Goal: Task Accomplishment & Management: Manage account settings

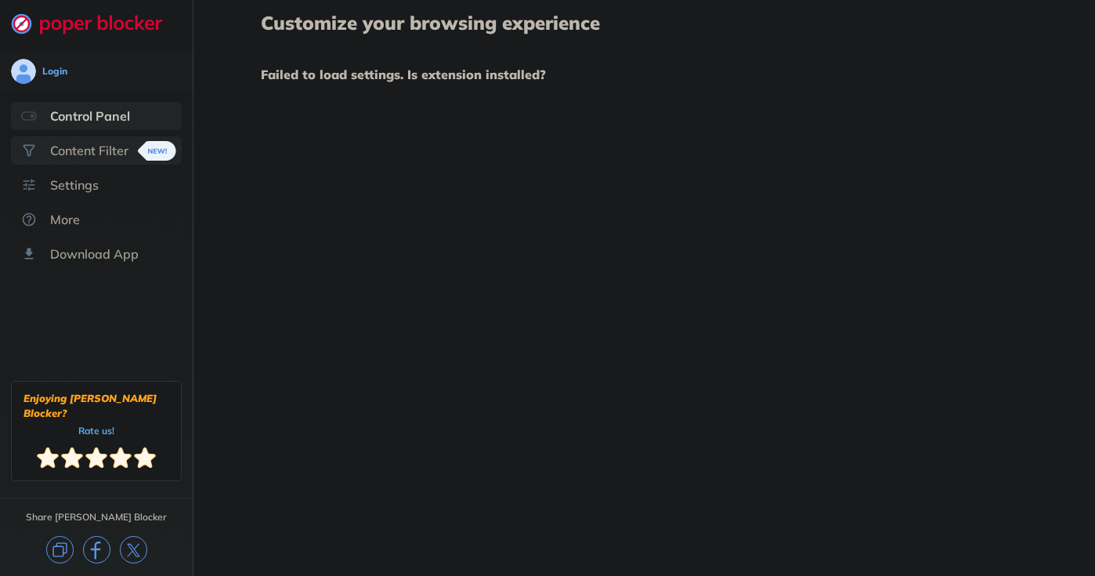
click at [101, 154] on div "Content Filter" at bounding box center [89, 151] width 78 height 16
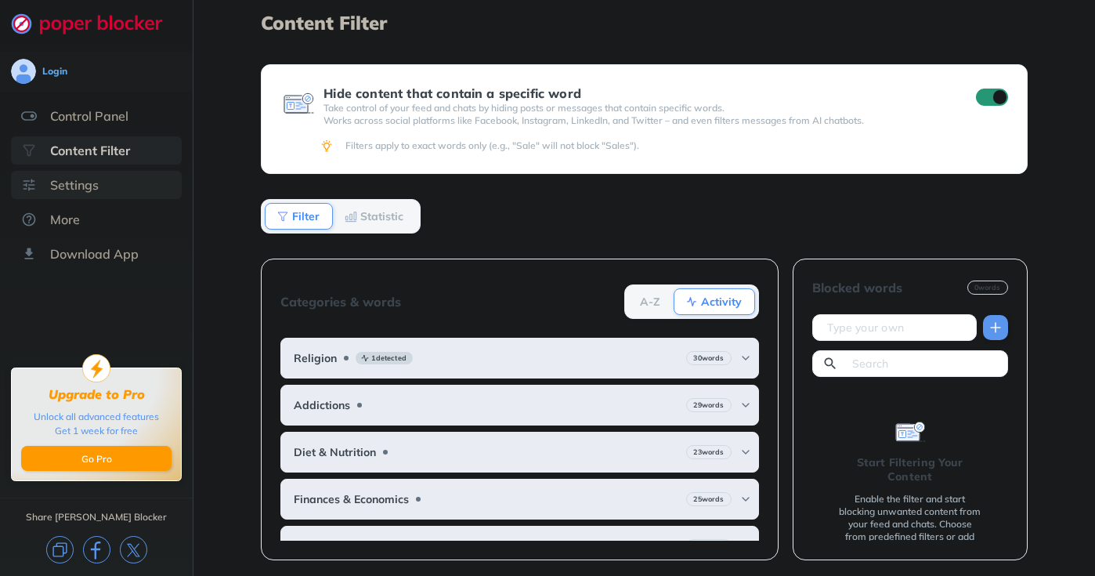
click at [70, 190] on div "Settings" at bounding box center [74, 185] width 49 height 16
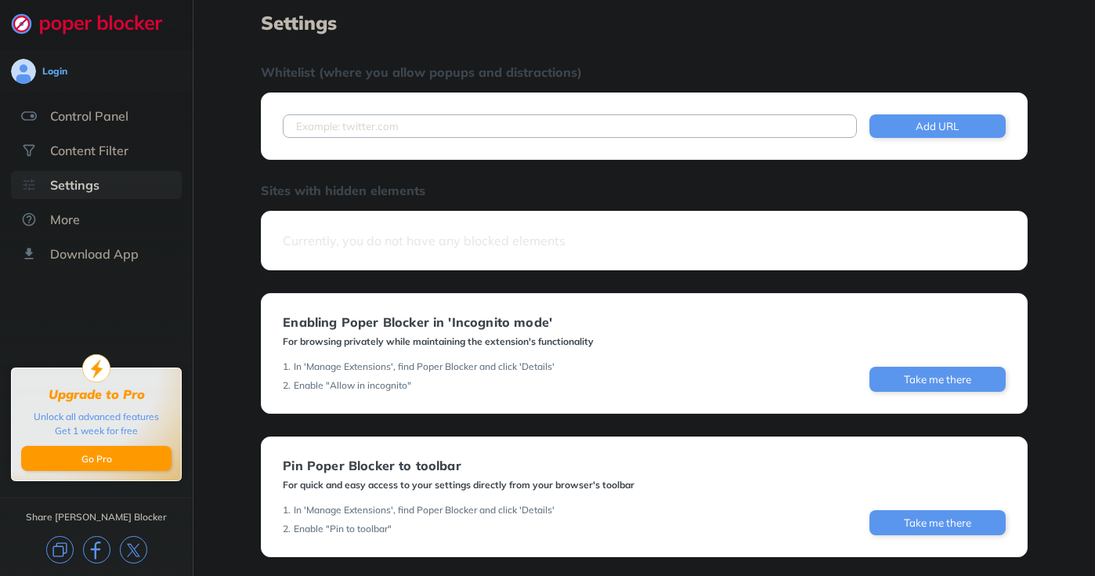
scroll to position [103, 0]
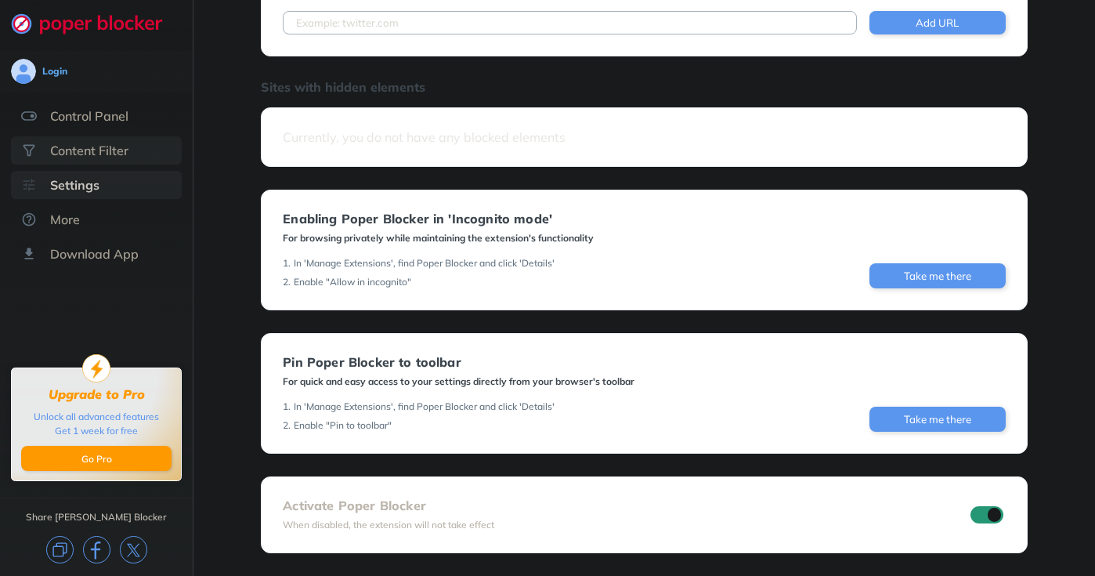
click at [112, 155] on div "Content Filter" at bounding box center [89, 151] width 78 height 16
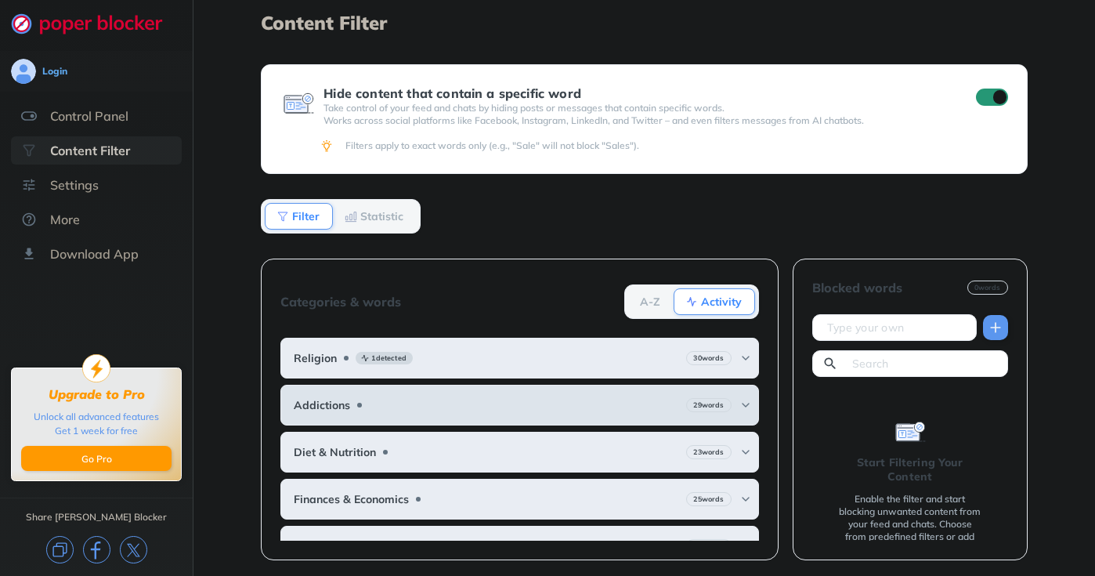
scroll to position [167, 0]
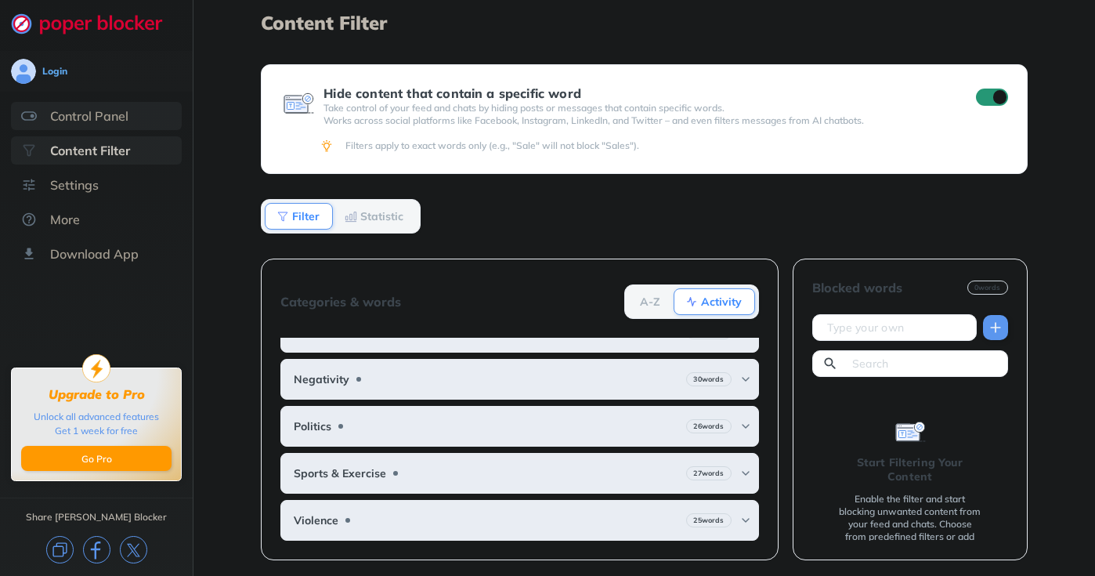
click at [124, 117] on div "Control Panel" at bounding box center [89, 116] width 78 height 16
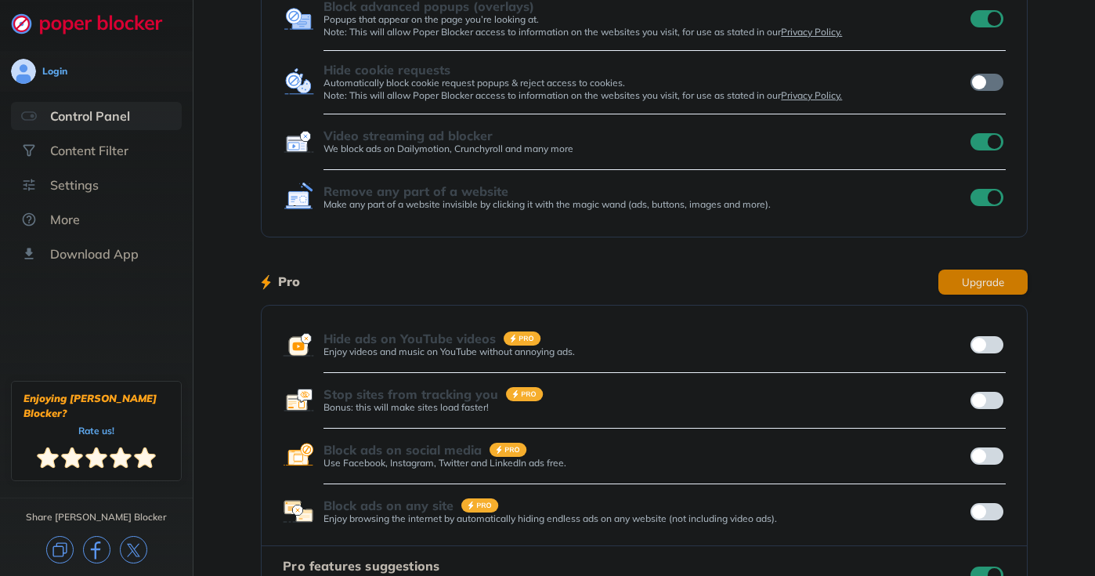
scroll to position [234, 0]
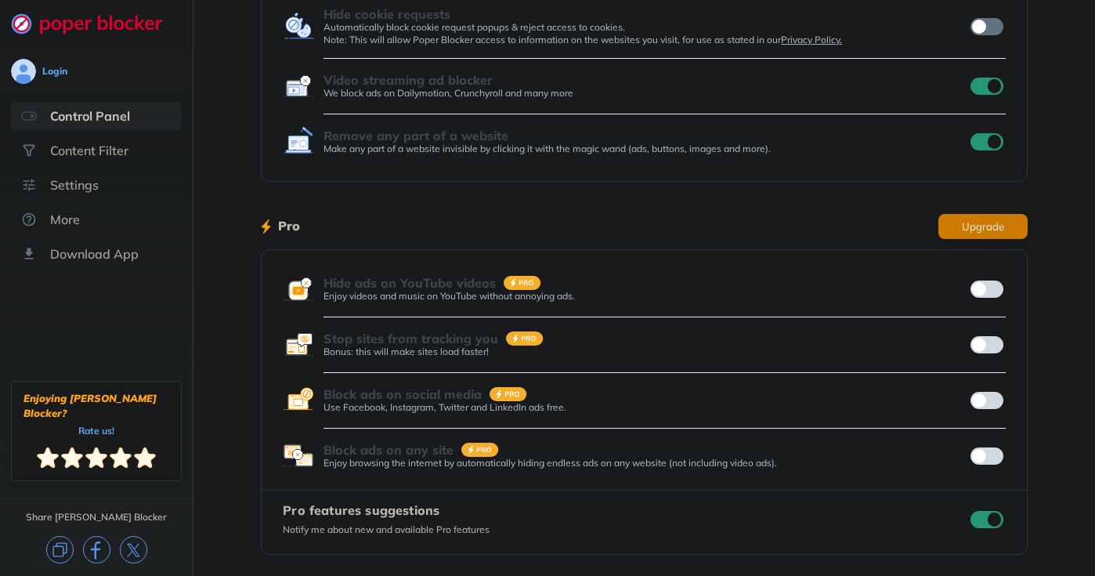
click at [986, 515] on input "checkbox" at bounding box center [987, 519] width 33 height 17
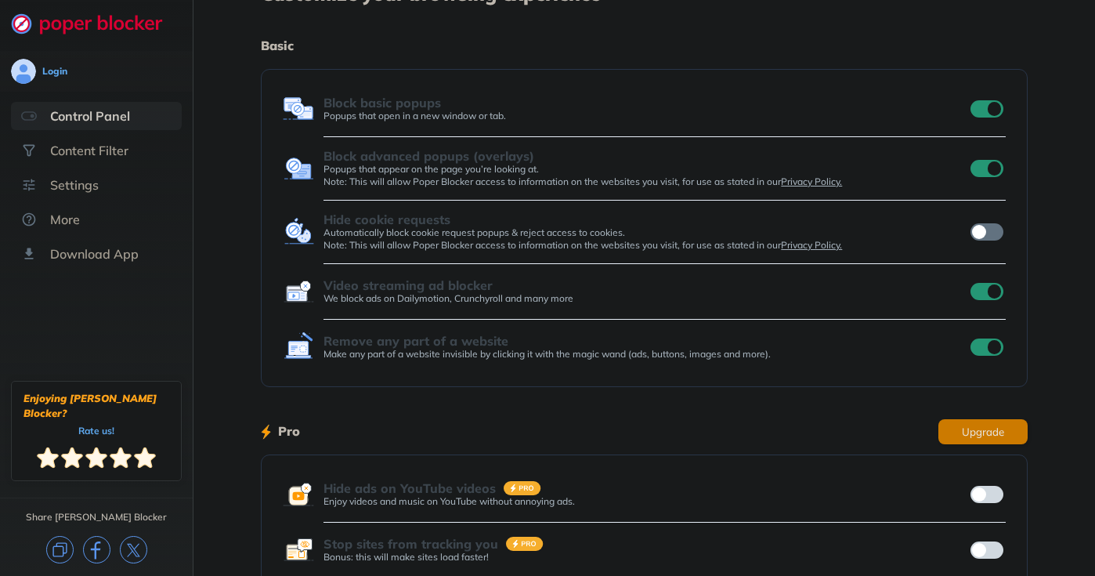
scroll to position [20, 0]
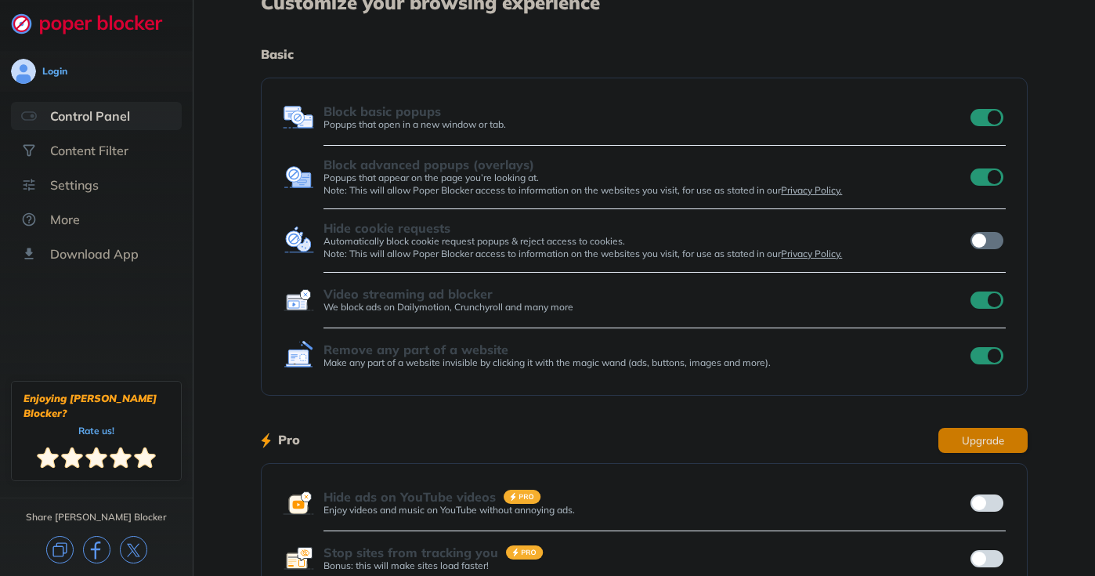
click at [987, 308] on input "checkbox" at bounding box center [987, 299] width 33 height 17
click at [986, 295] on input "checkbox" at bounding box center [987, 299] width 33 height 17
click at [977, 353] on input "checkbox" at bounding box center [987, 355] width 33 height 17
